Goal: Information Seeking & Learning: Learn about a topic

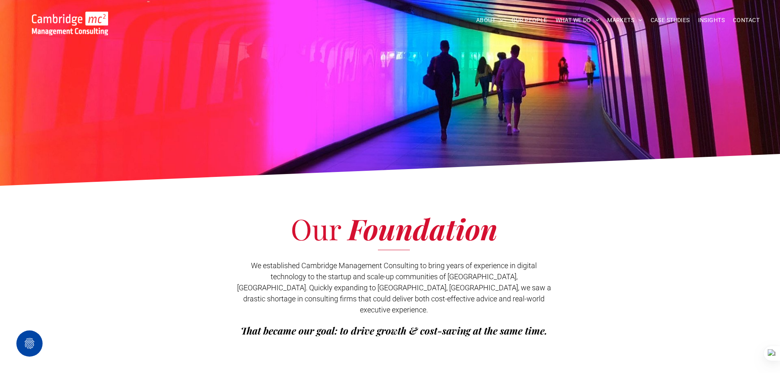
scroll to position [41, 0]
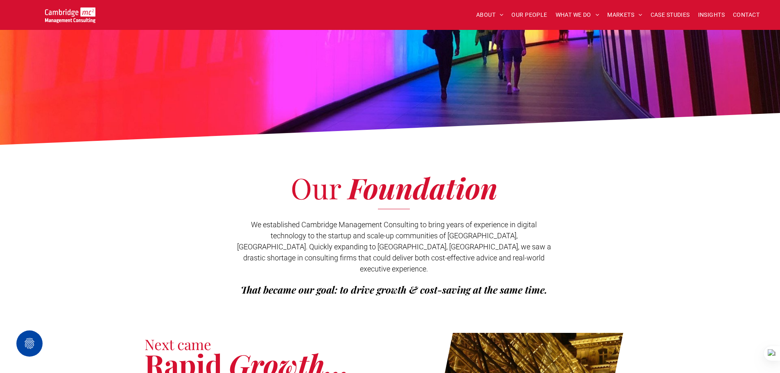
drag, startPoint x: 76, startPoint y: 28, endPoint x: 75, endPoint y: 23, distance: 5.0
click at [76, 28] on div "ABOUT ABOUT US CHARITY ARMED FORCES COVENANT CAREERS PRESS RELEASES OUR PEOPLE …" at bounding box center [390, 15] width 780 height 30
click at [72, 16] on img at bounding box center [70, 15] width 50 height 16
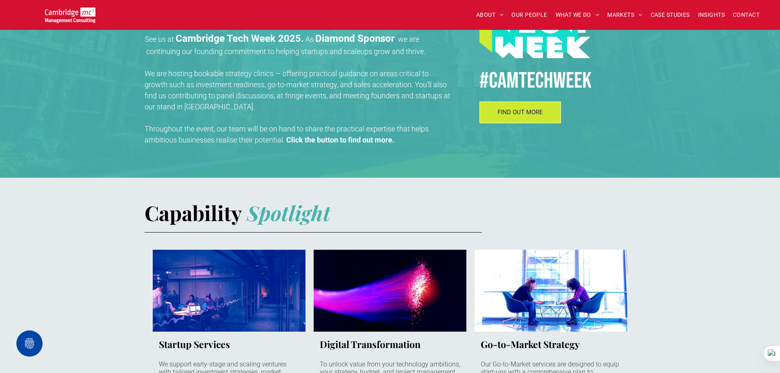
scroll to position [328, 0]
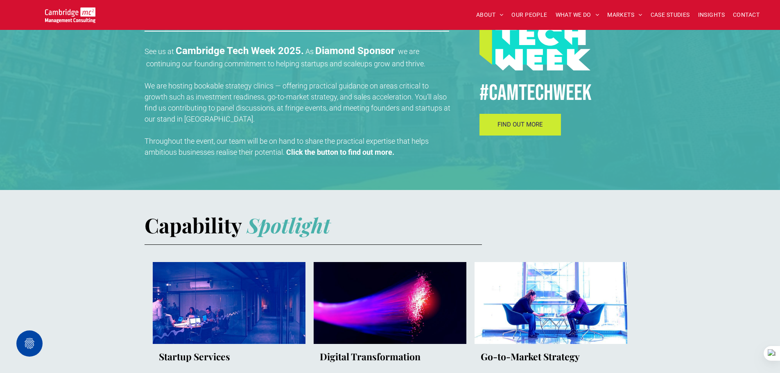
click at [518, 132] on link "FIND OUT MORE" at bounding box center [521, 125] width 82 height 22
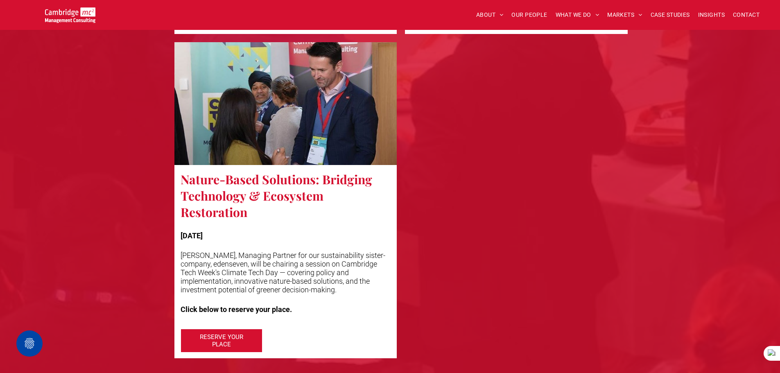
scroll to position [2089, 0]
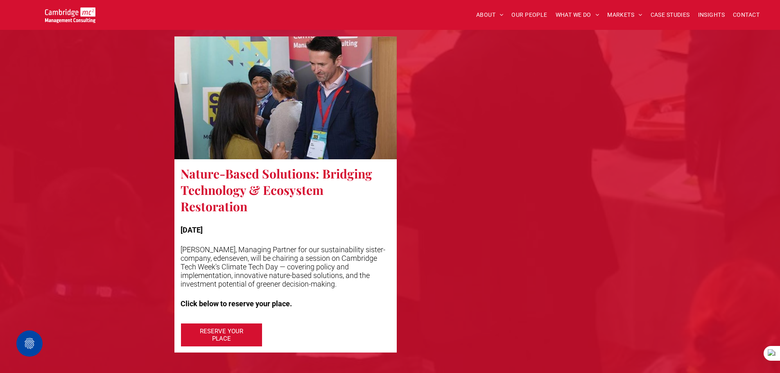
drag, startPoint x: 566, startPoint y: 168, endPoint x: 538, endPoint y: 162, distance: 28.6
click at [538, 162] on div at bounding box center [516, 194] width 231 height 324
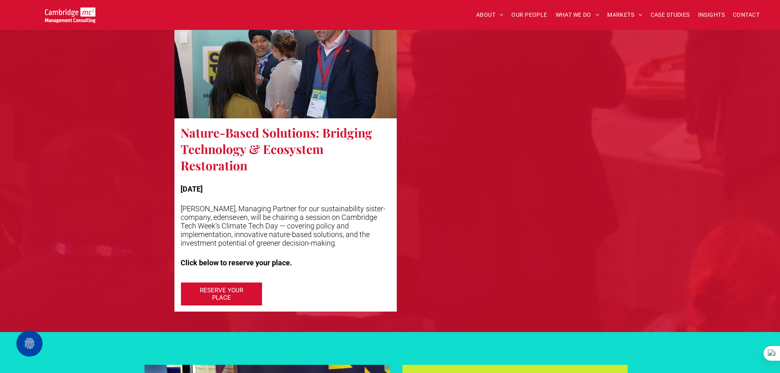
click at [494, 154] on div at bounding box center [516, 153] width 231 height 324
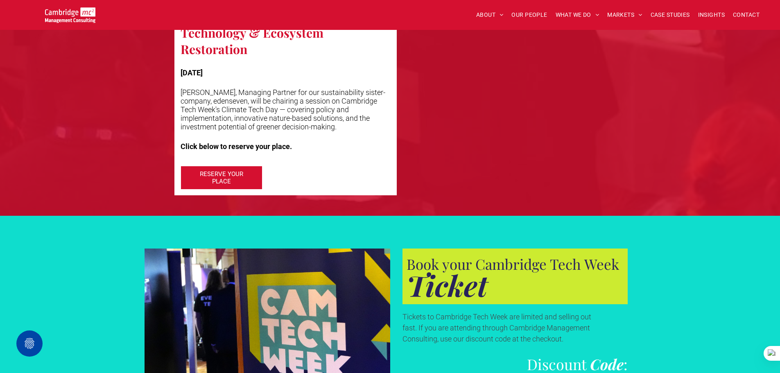
scroll to position [2171, 0]
